Goal: Information Seeking & Learning: Learn about a topic

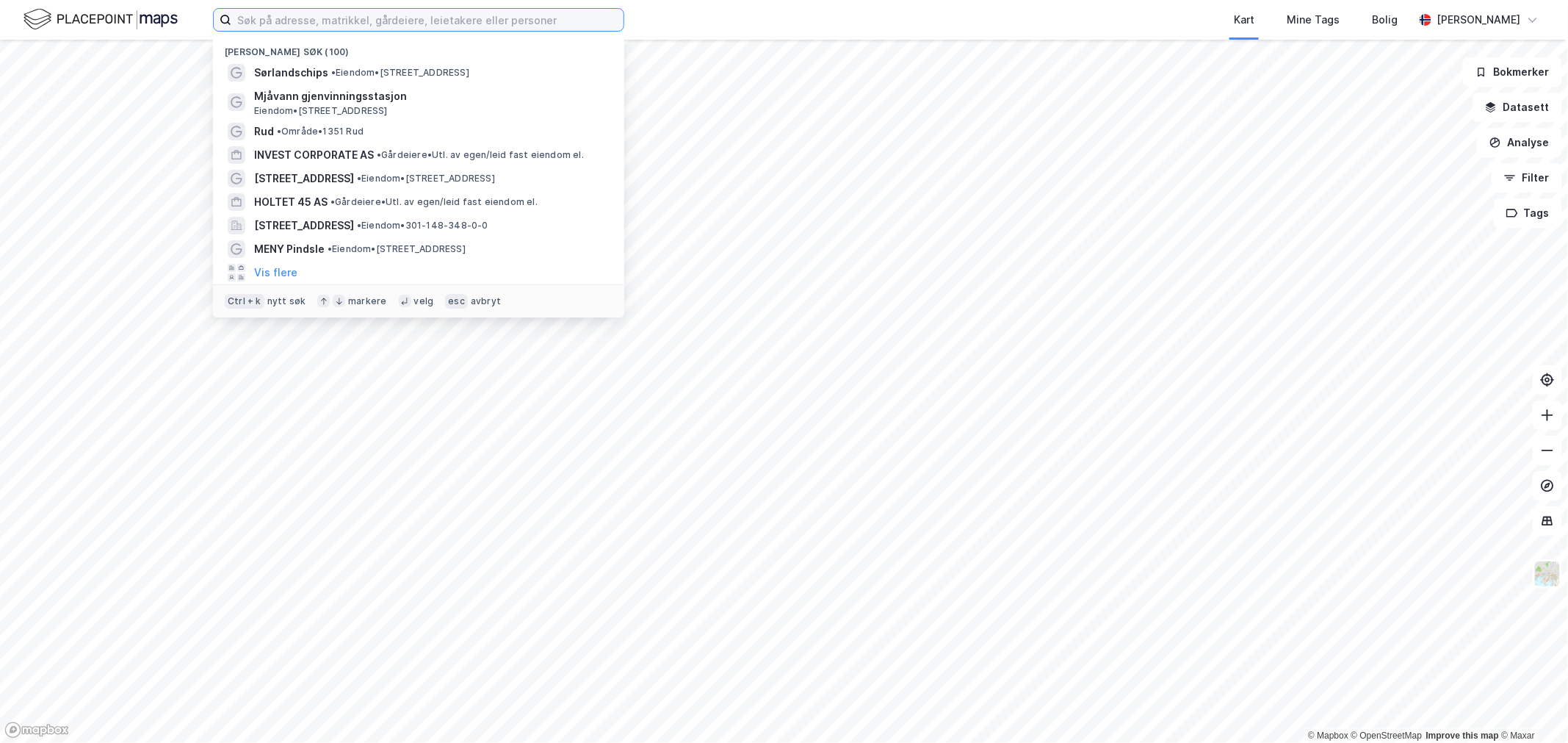
paste input "r [STREET_ADDRESS] AS"
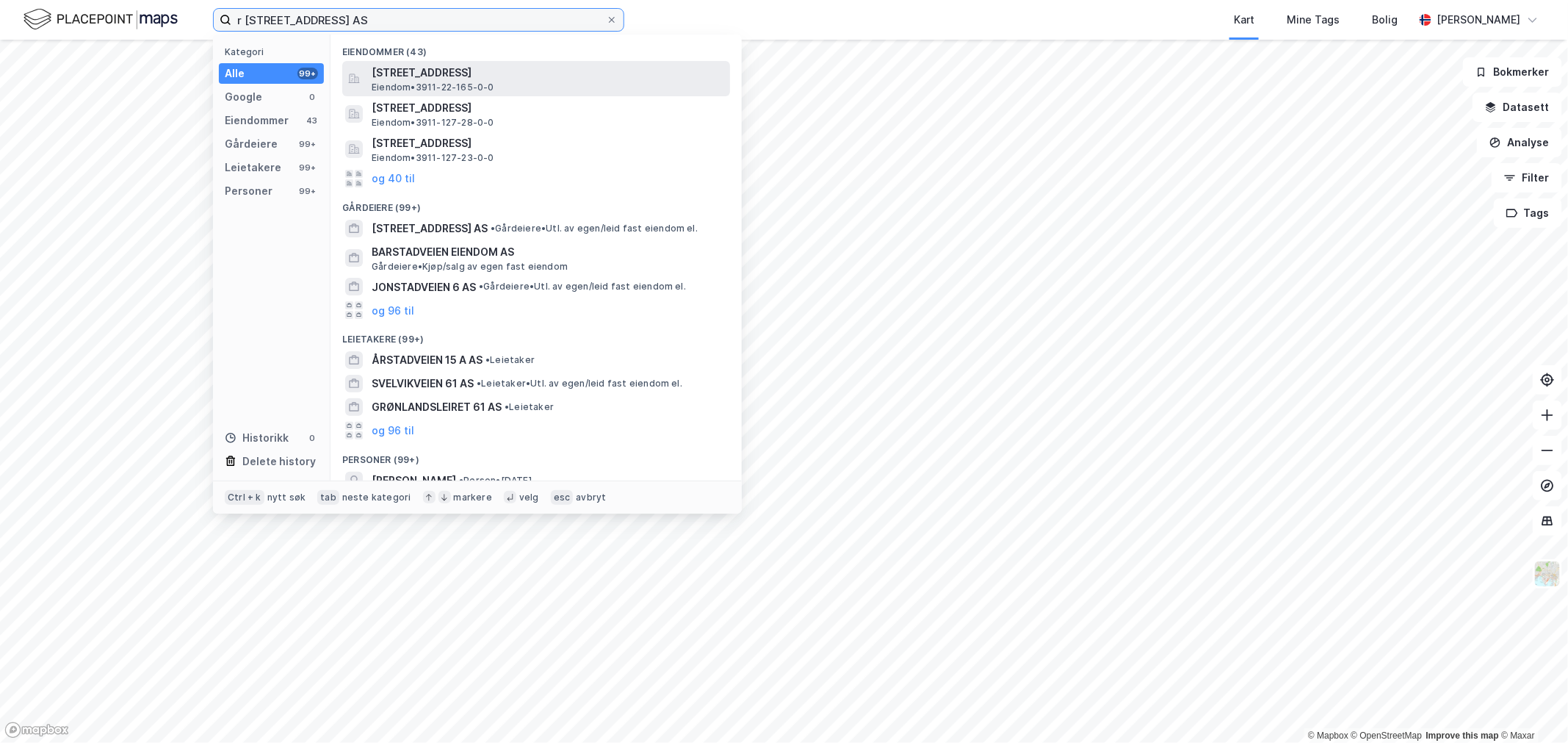
type input "r [STREET_ADDRESS] AS"
click at [380, 77] on span "[STREET_ADDRESS]" at bounding box center [548, 73] width 353 height 18
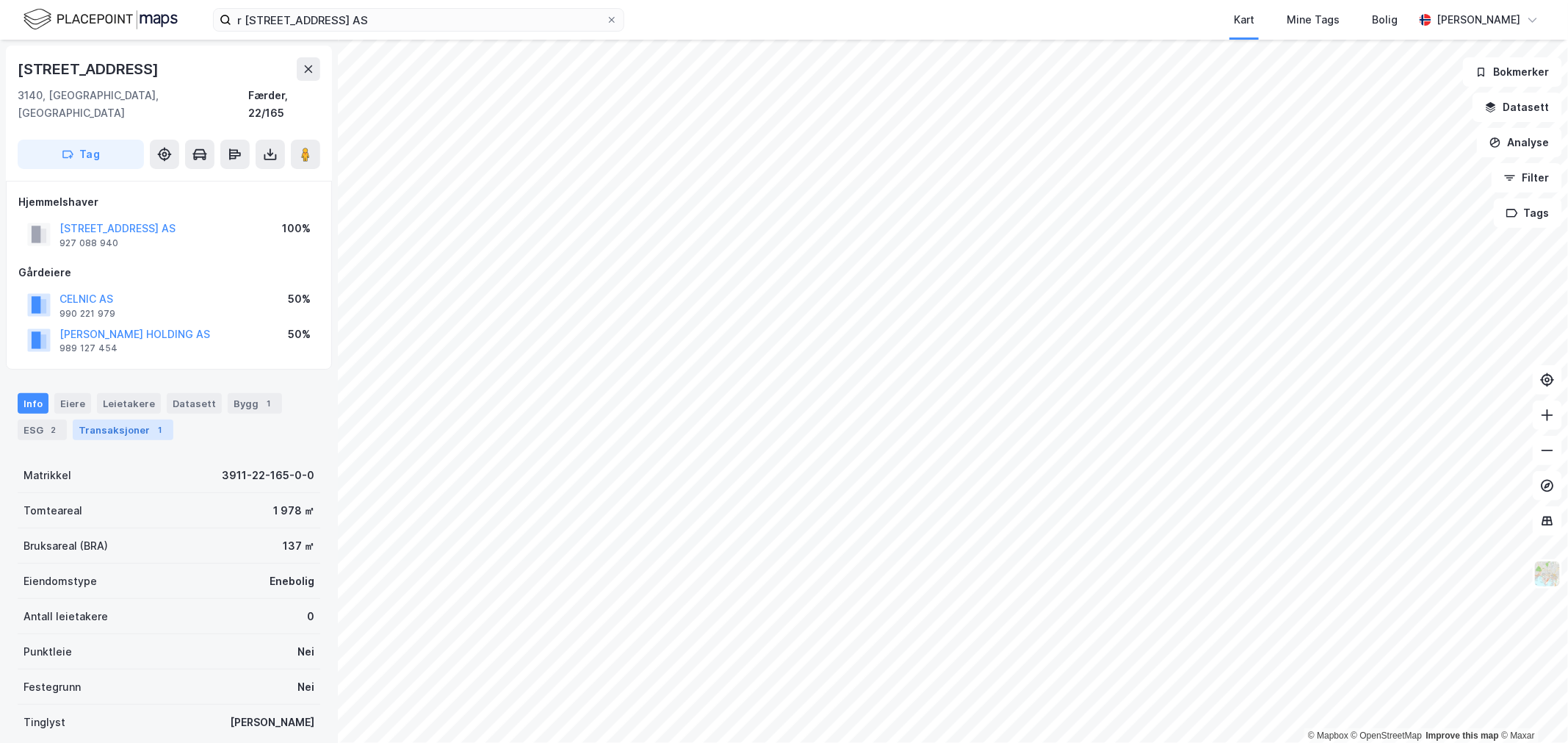
click at [109, 420] on div "Transaksjoner 1" at bounding box center [122, 430] width 101 height 21
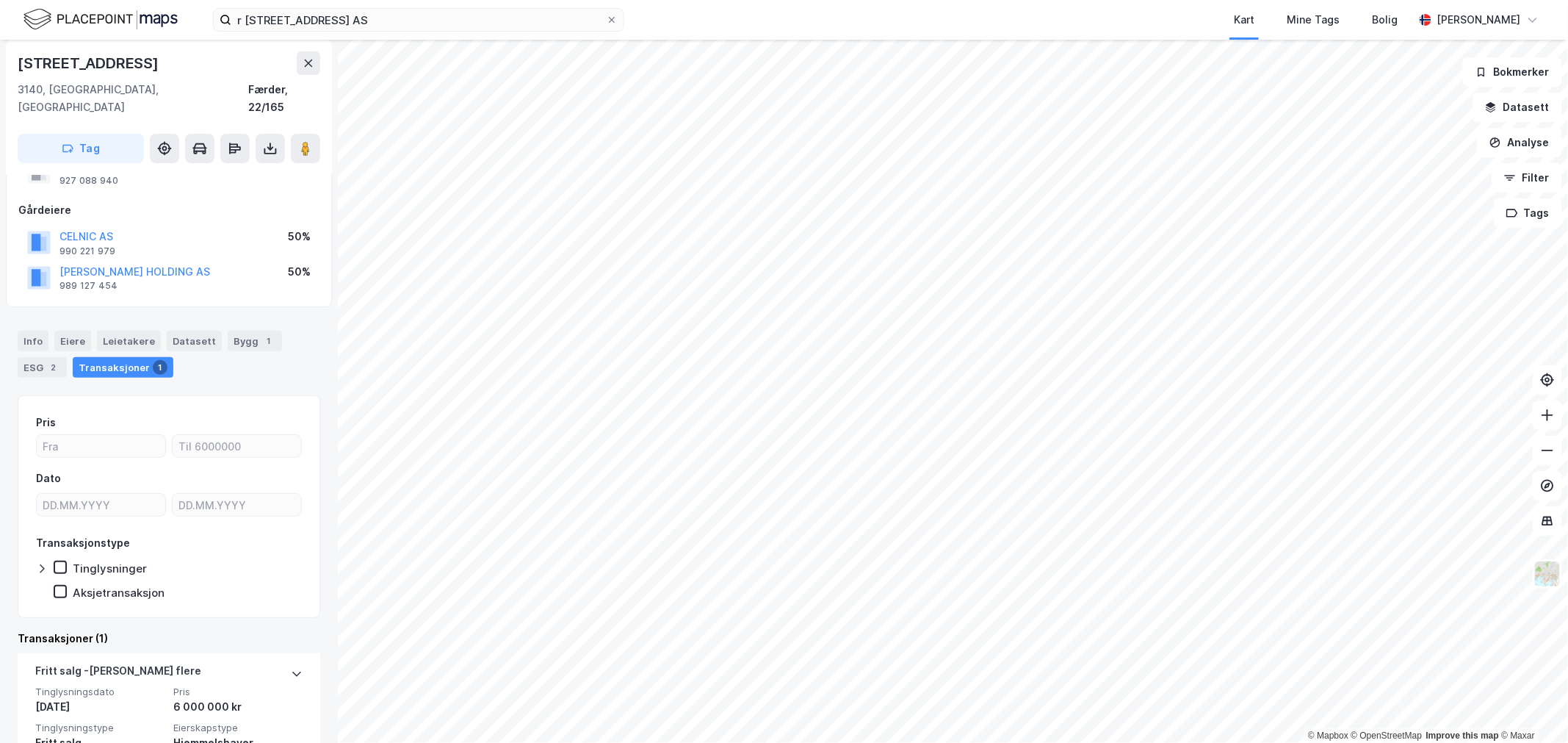
scroll to position [134, 0]
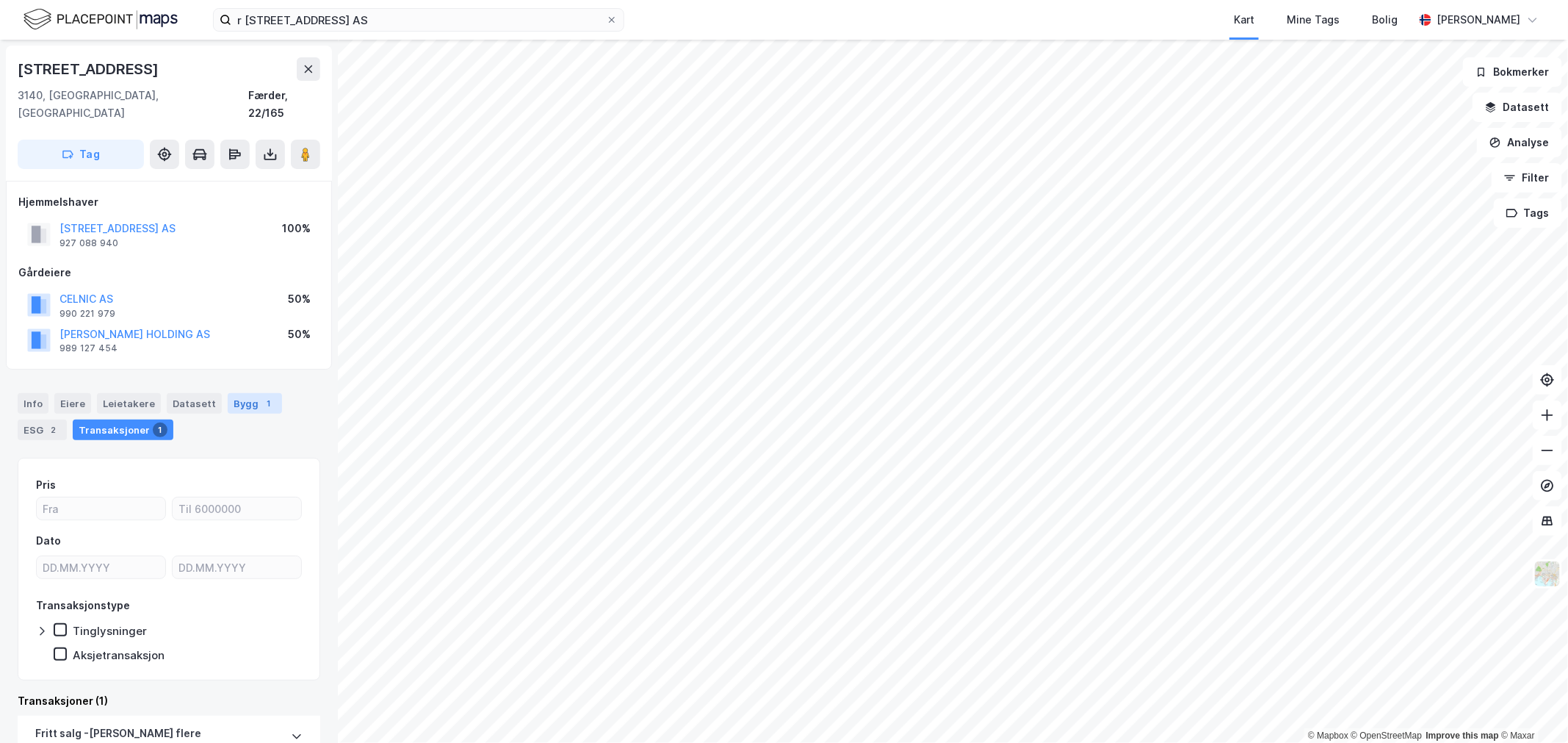
click at [228, 394] on div "Bygg 1" at bounding box center [255, 404] width 55 height 21
